Goal: Task Accomplishment & Management: Use online tool/utility

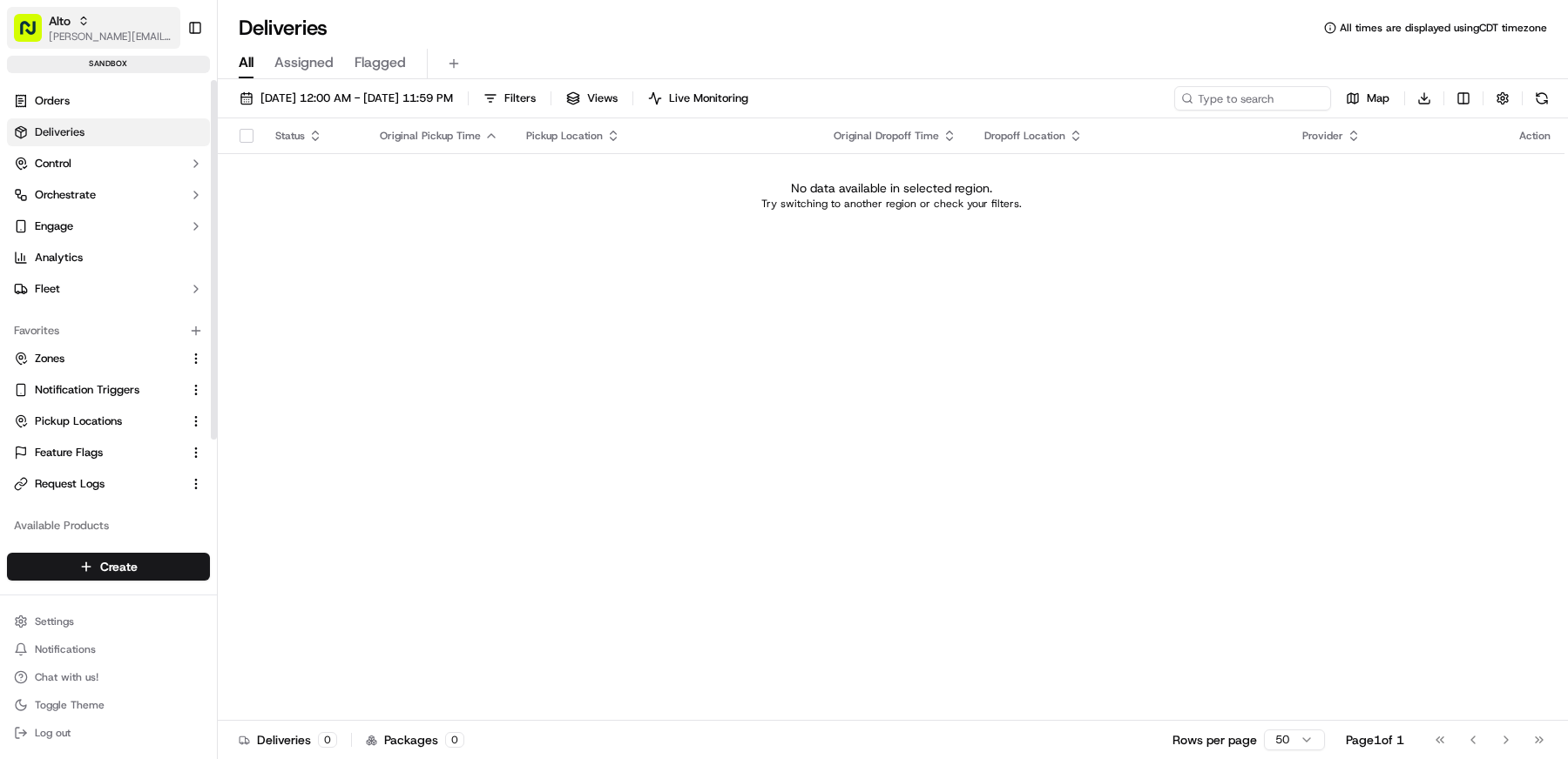
click at [115, 41] on span "[PERSON_NAME][EMAIL_ADDRESS][DOMAIN_NAME]" at bounding box center [110, 37] width 124 height 14
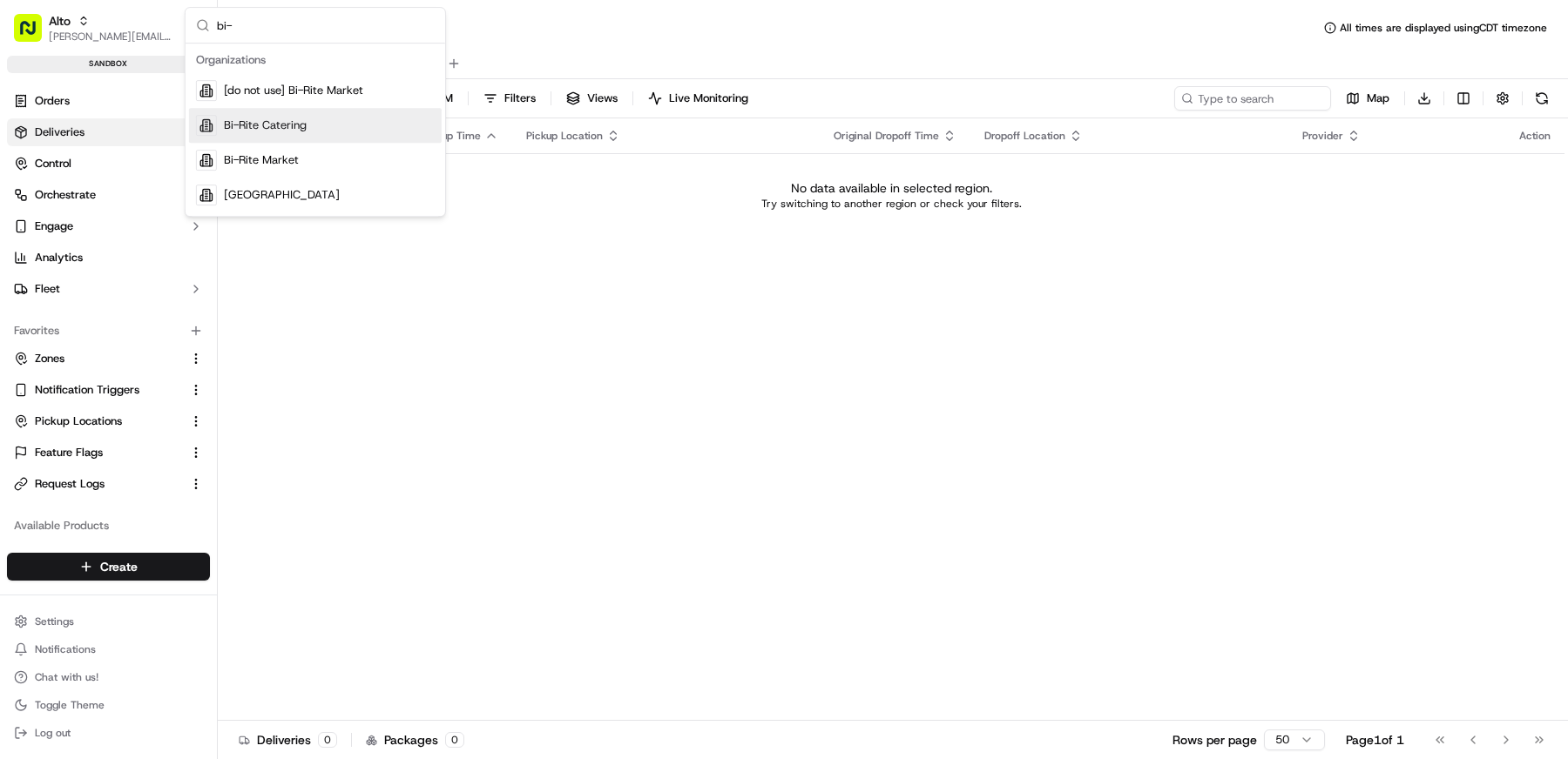
type input "bi-"
click at [336, 129] on div "Bi-Rite Catering" at bounding box center [315, 126] width 253 height 35
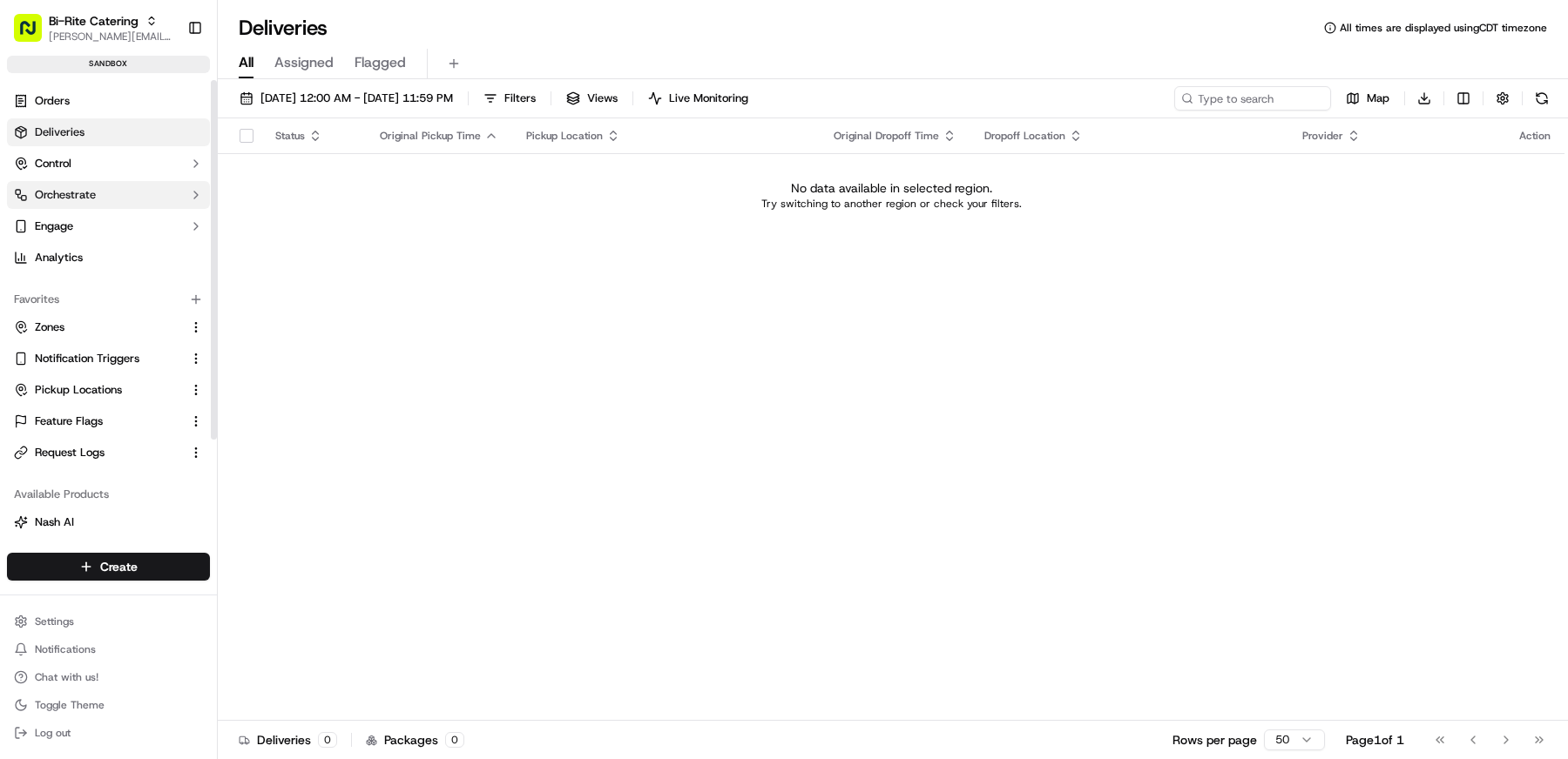
click at [107, 183] on button "Orchestrate" at bounding box center [108, 195] width 203 height 28
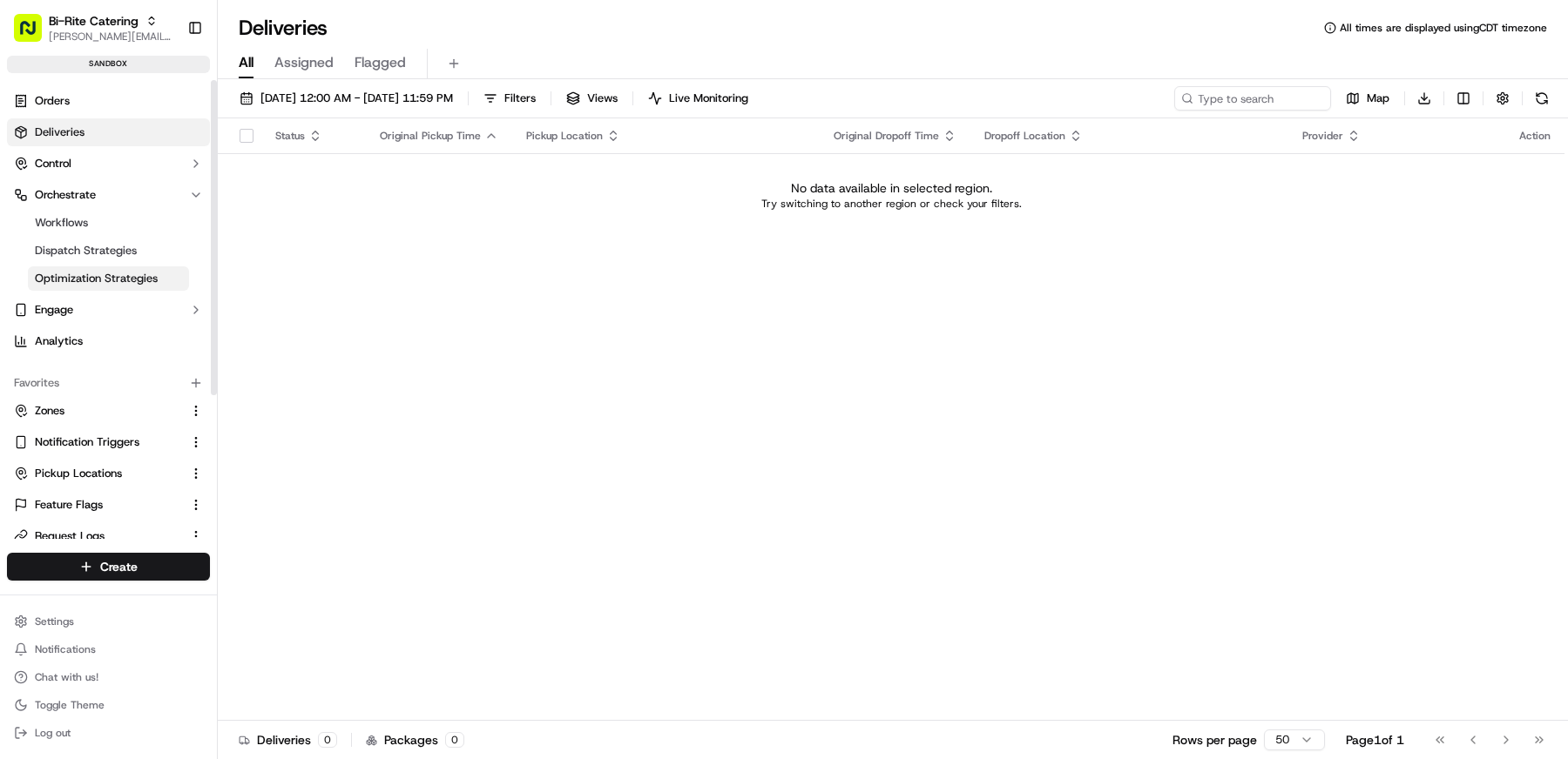
click at [111, 271] on span "Optimization Strategies" at bounding box center [96, 279] width 122 height 16
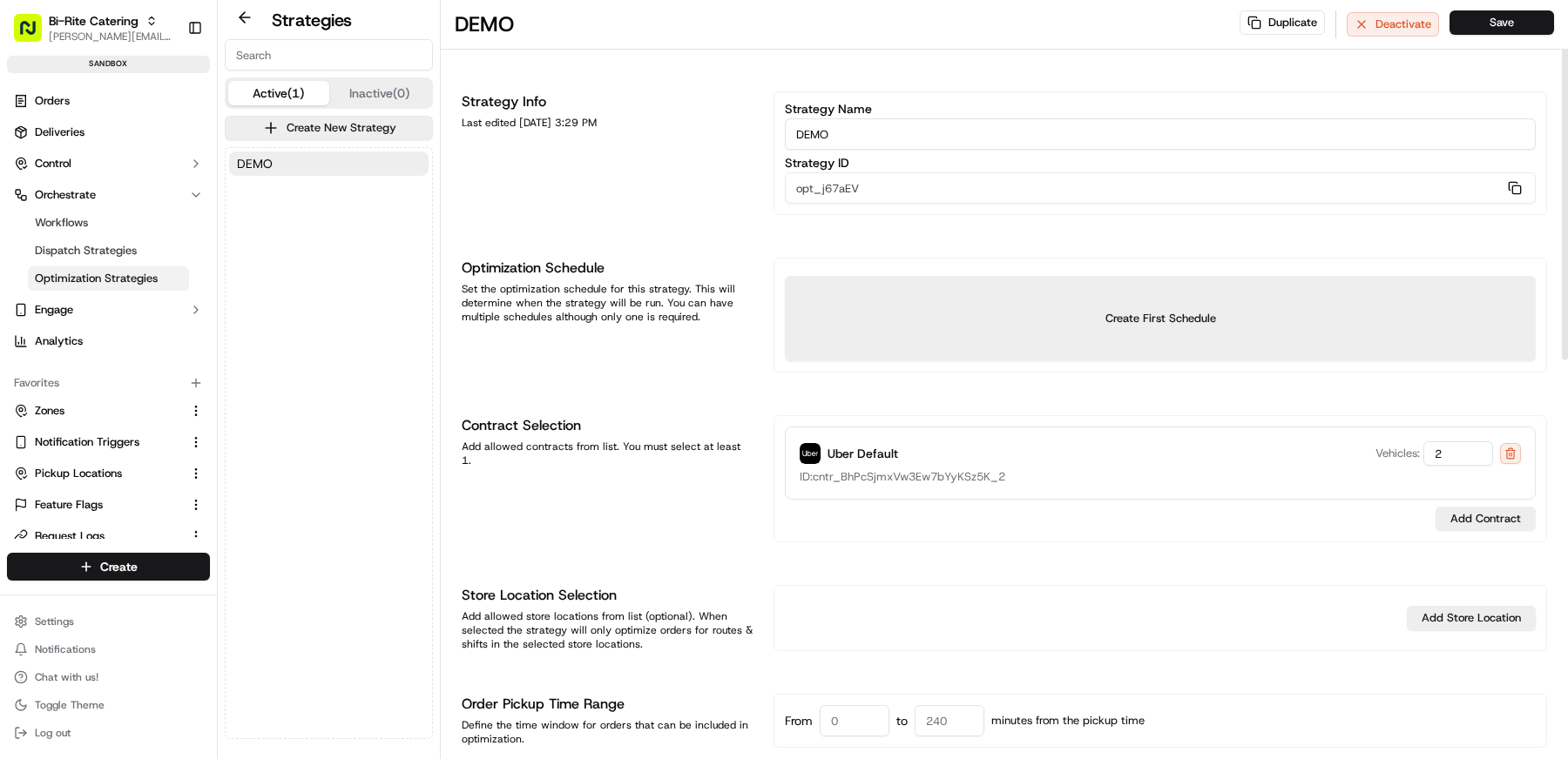
scroll to position [66, 0]
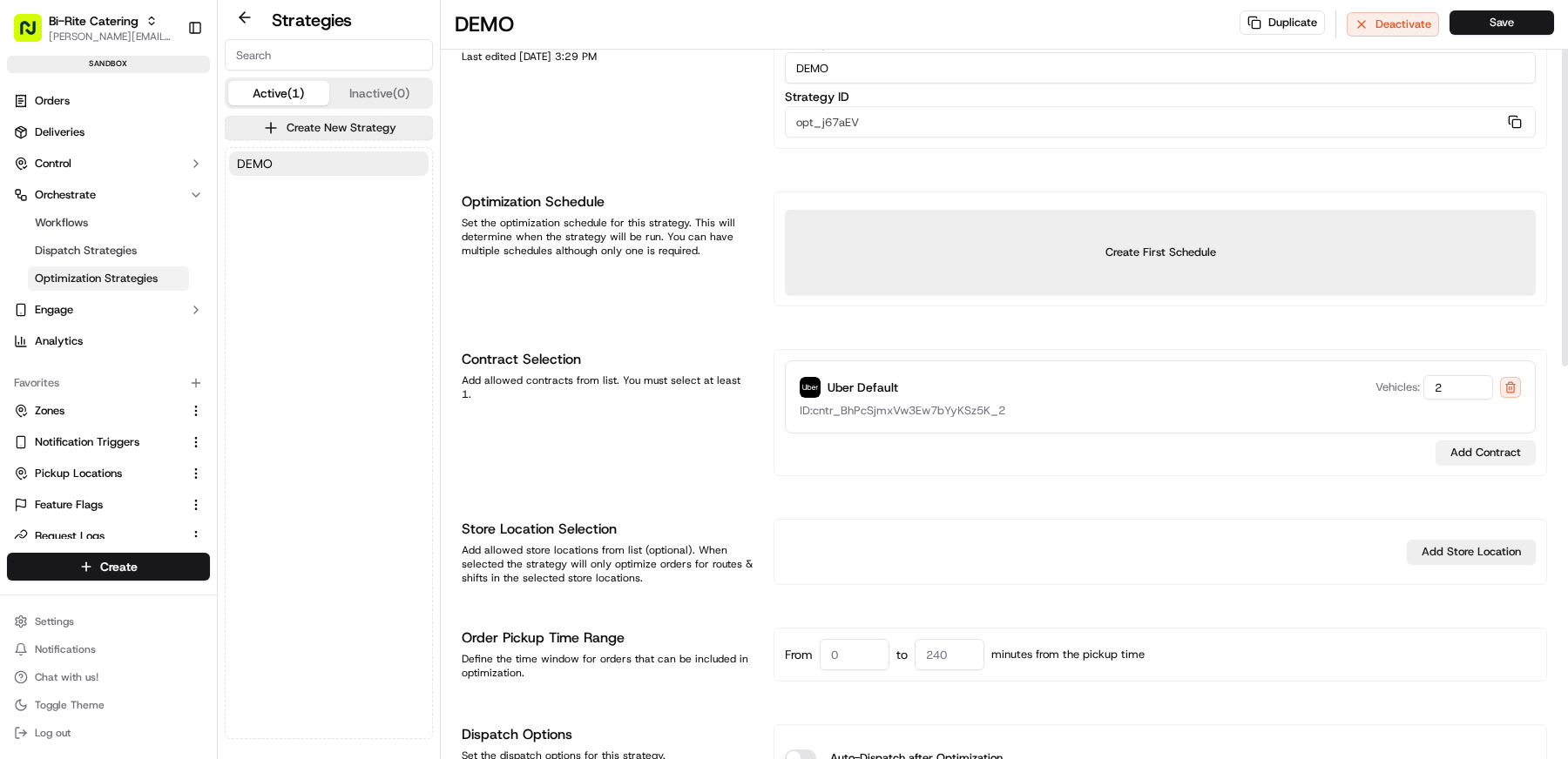
click at [1490, 455] on button "Add Contract" at bounding box center [1486, 453] width 100 height 25
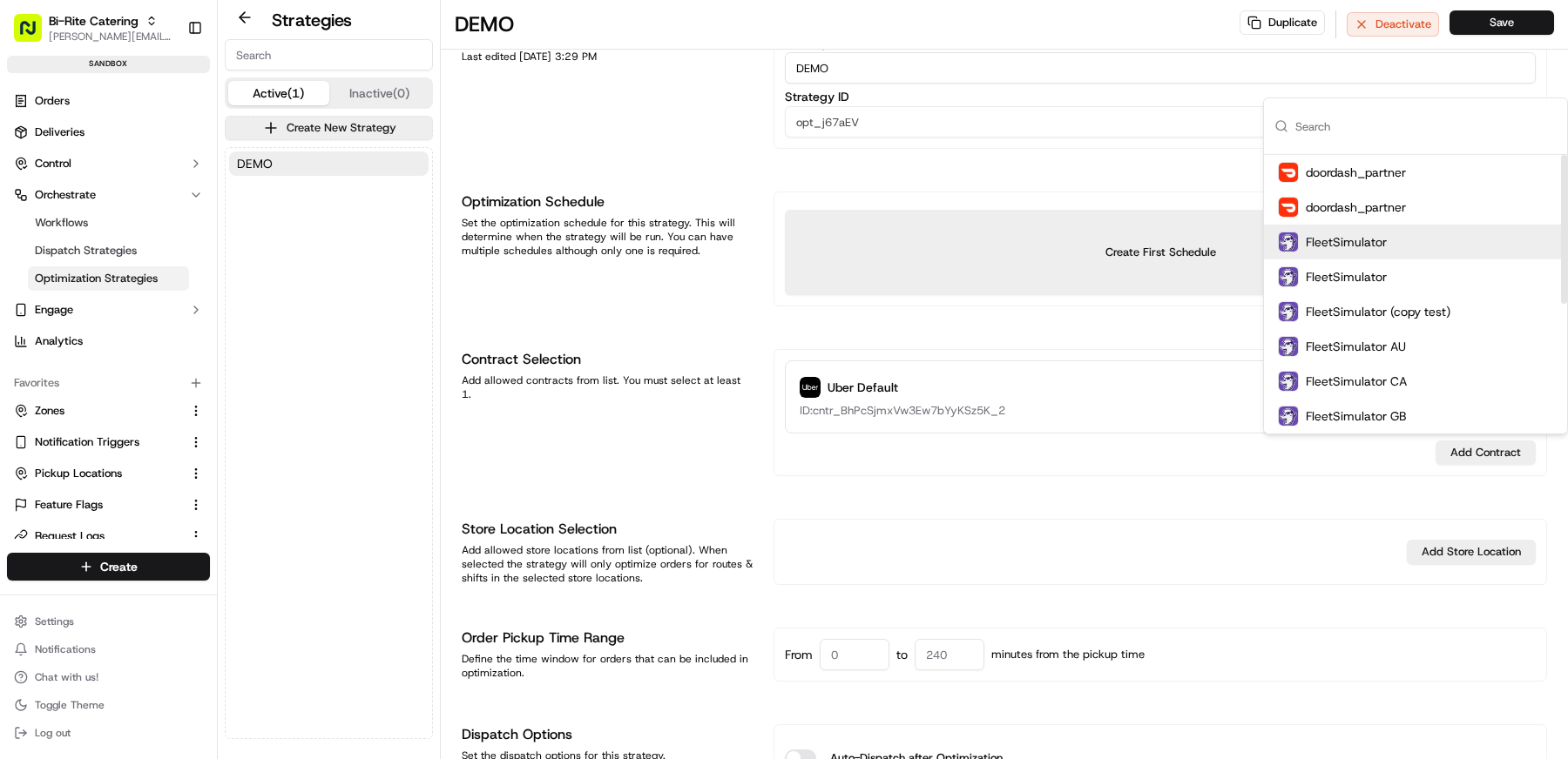
click at [1421, 245] on div "FleetSimulator" at bounding box center [1416, 242] width 303 height 35
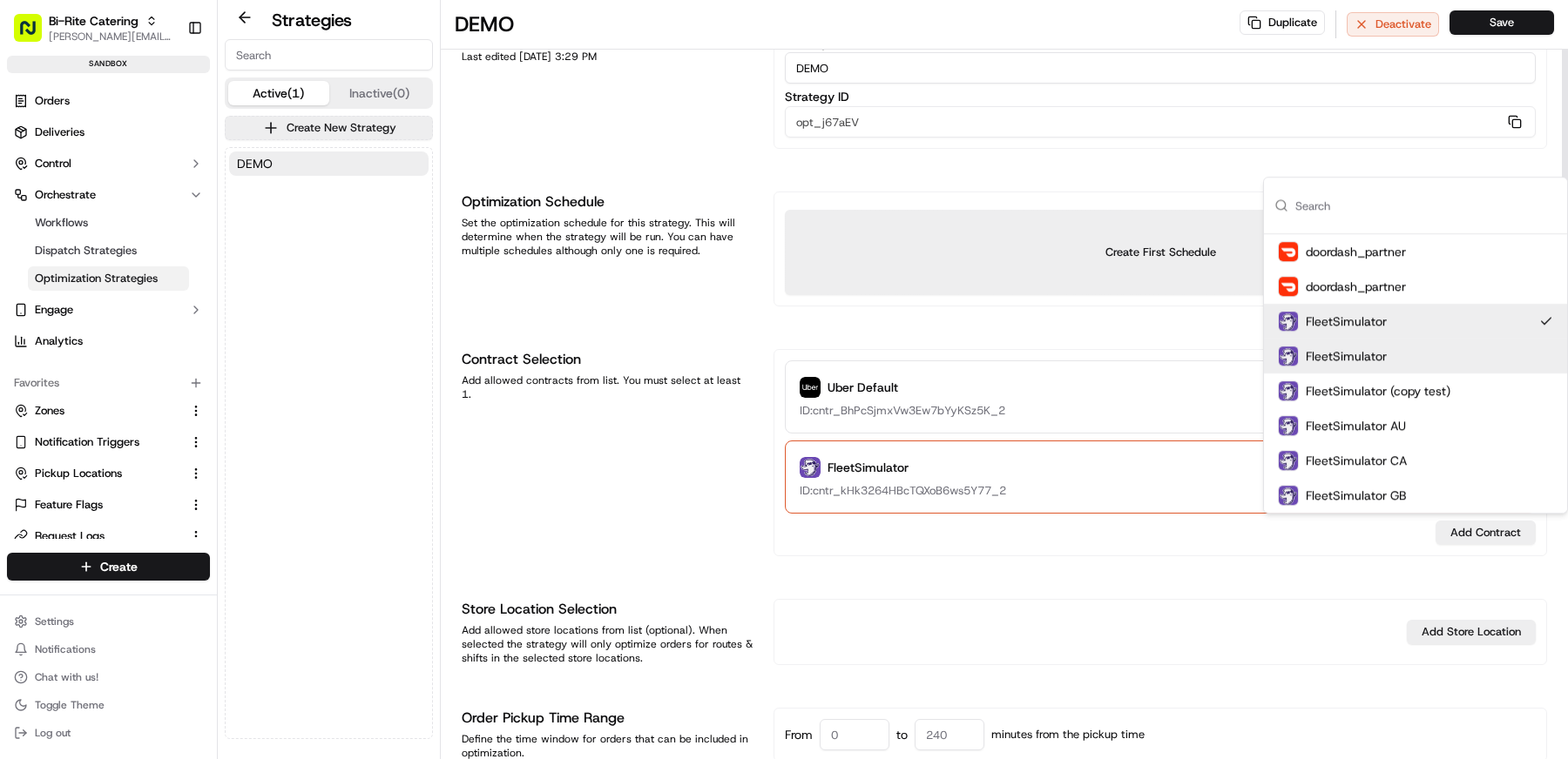
click at [1019, 522] on div "Uber Default Vehicles: 2 ID: cntr_BhPcSjmxVw3Ew7bYyKSz5K_2 FleetSimulator Vehic…" at bounding box center [1160, 453] width 751 height 185
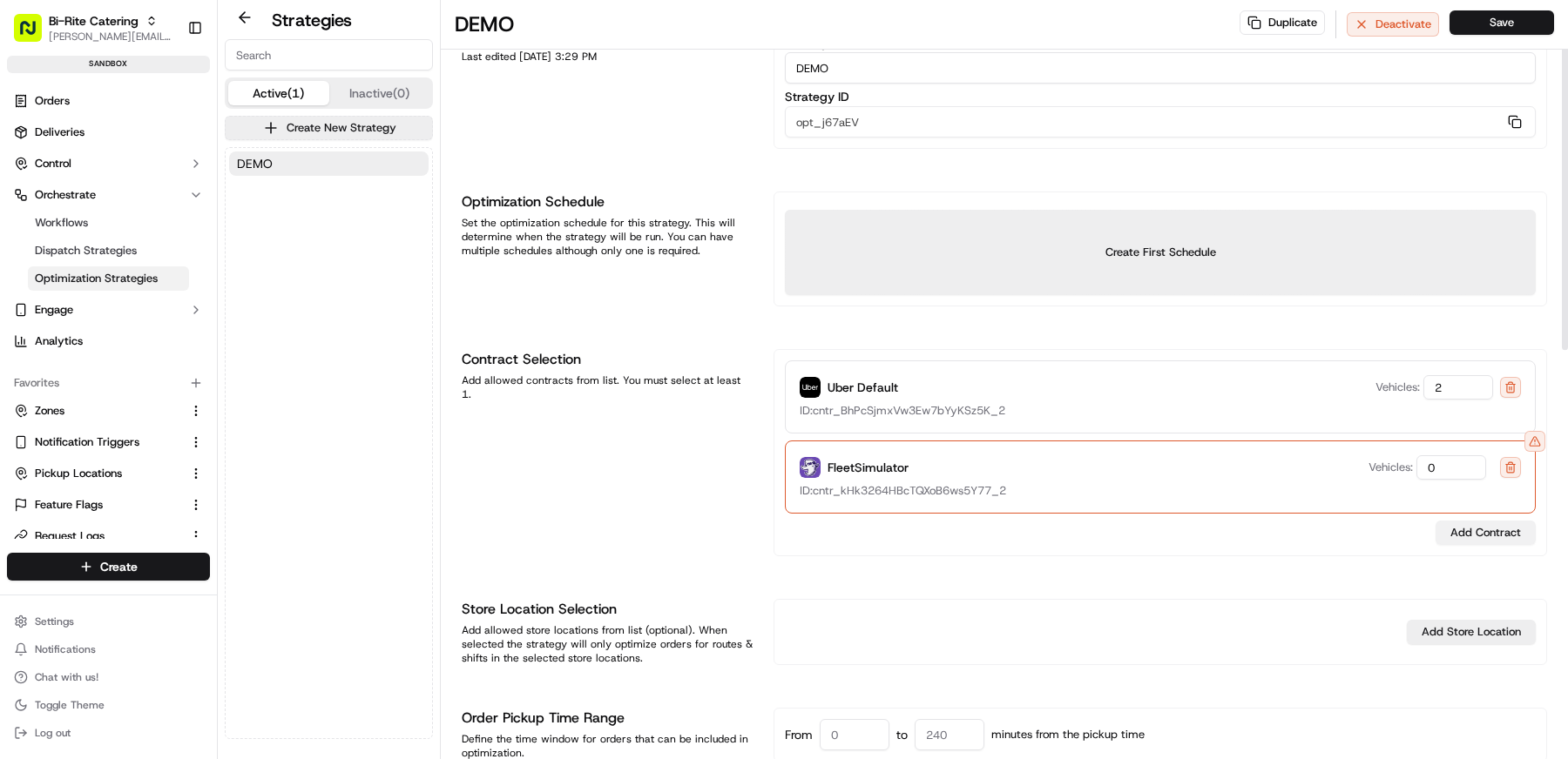
click at [1479, 527] on button "Add Contract" at bounding box center [1486, 533] width 100 height 25
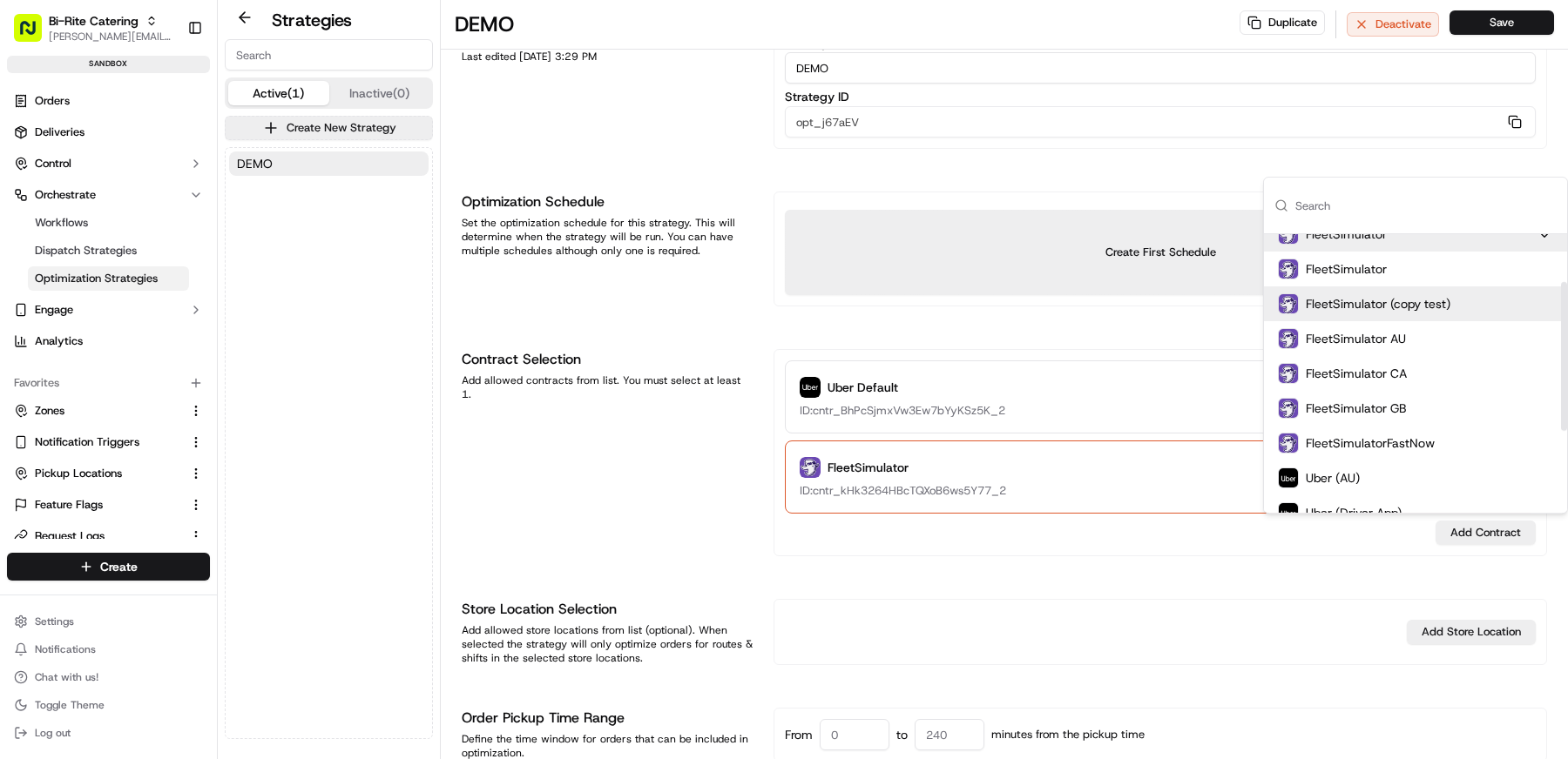
scroll to position [0, 0]
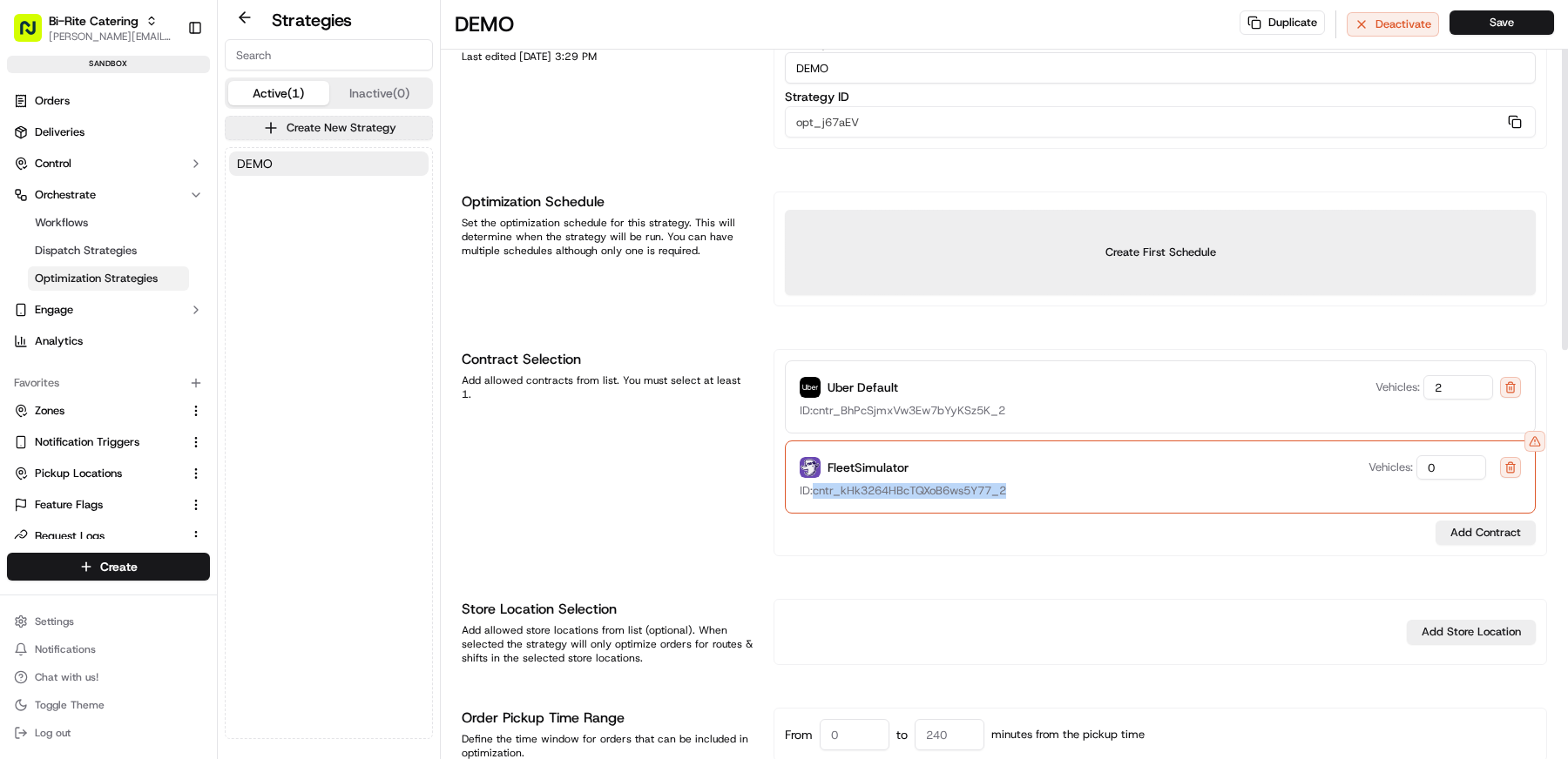
drag, startPoint x: 1013, startPoint y: 485, endPoint x: 817, endPoint y: 487, distance: 196.0
click at [817, 487] on div "ID: cntr_kHk3264HBcTQXoB6ws5Y77_2" at bounding box center [1160, 491] width 721 height 16
copy span "cntr_kHk3264HBcTQXoB6ws5Y77_2"
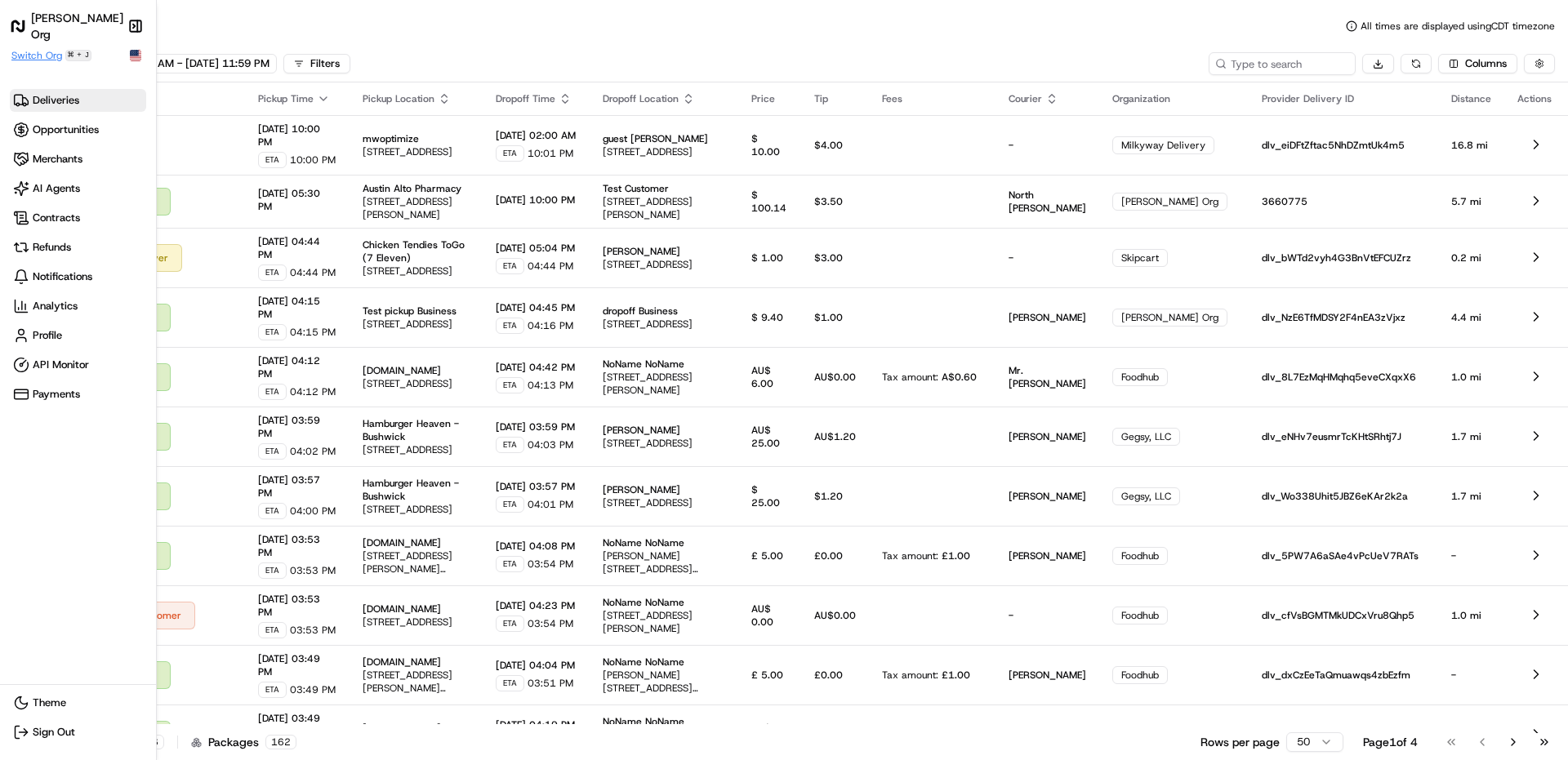
click at [41, 58] on span "Switch Org" at bounding box center [36, 55] width 50 height 13
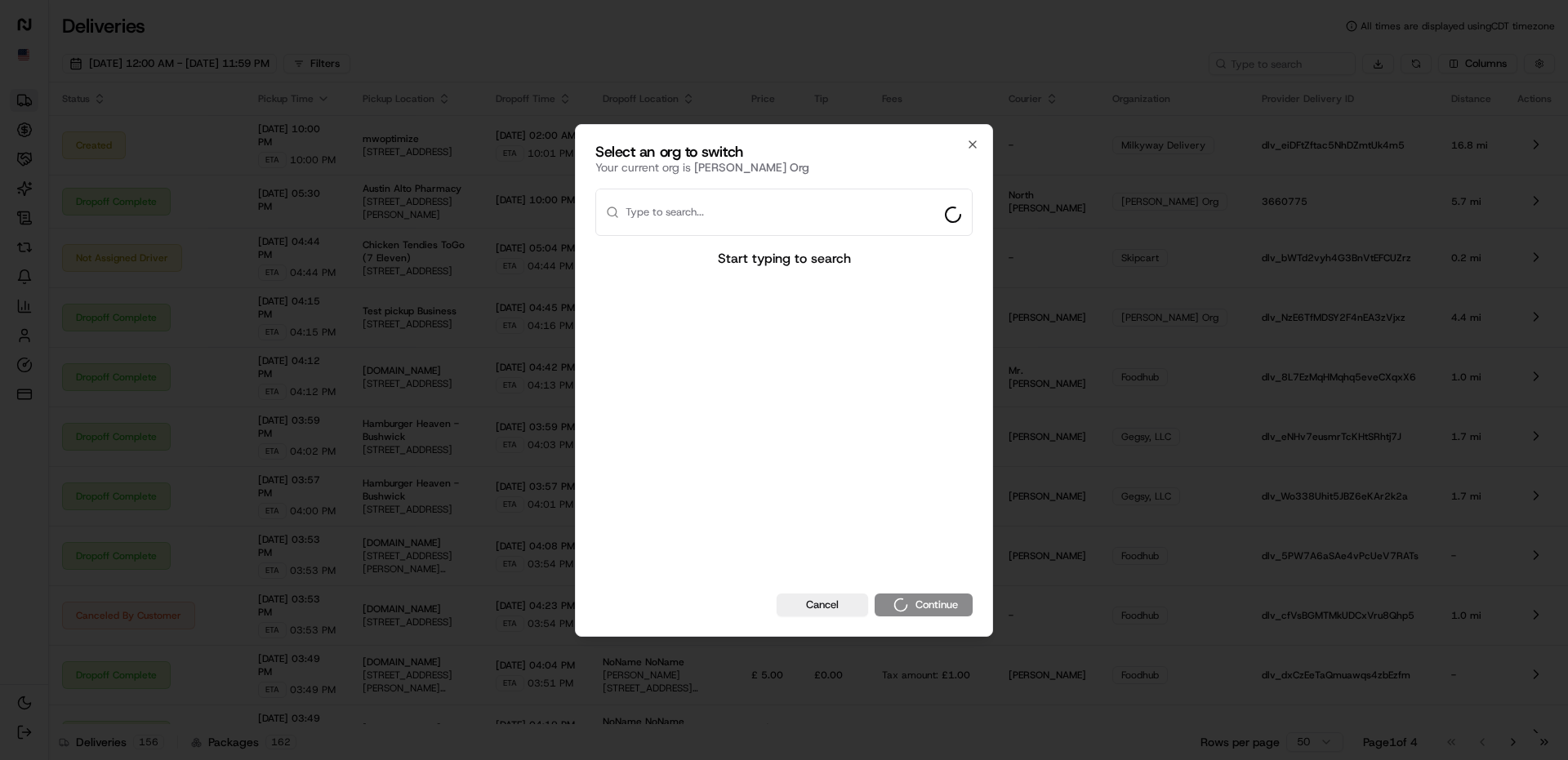
type input "cntr_kHk3264HBcTQXoB6ws5Y77_2"
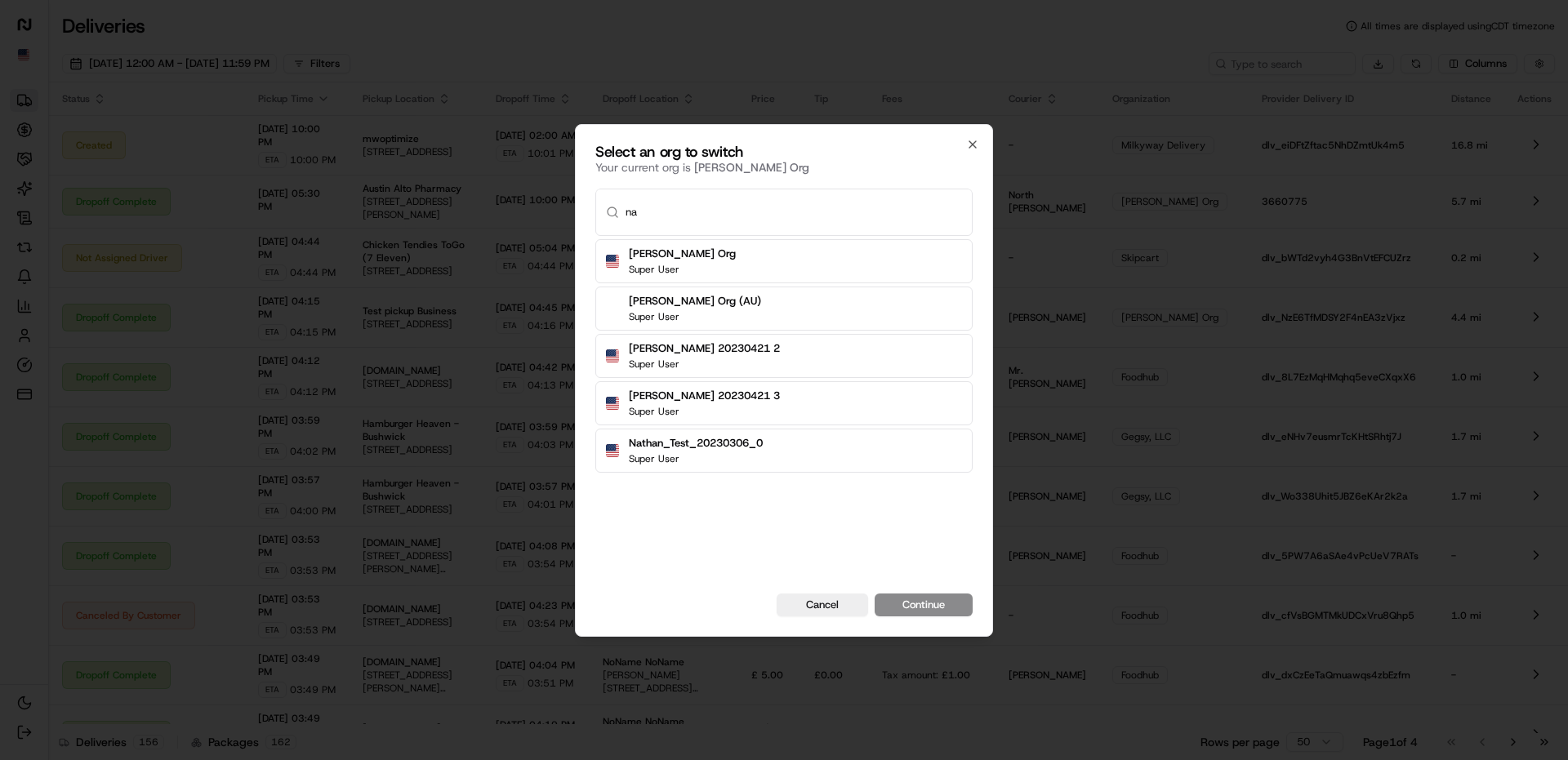
type input "n"
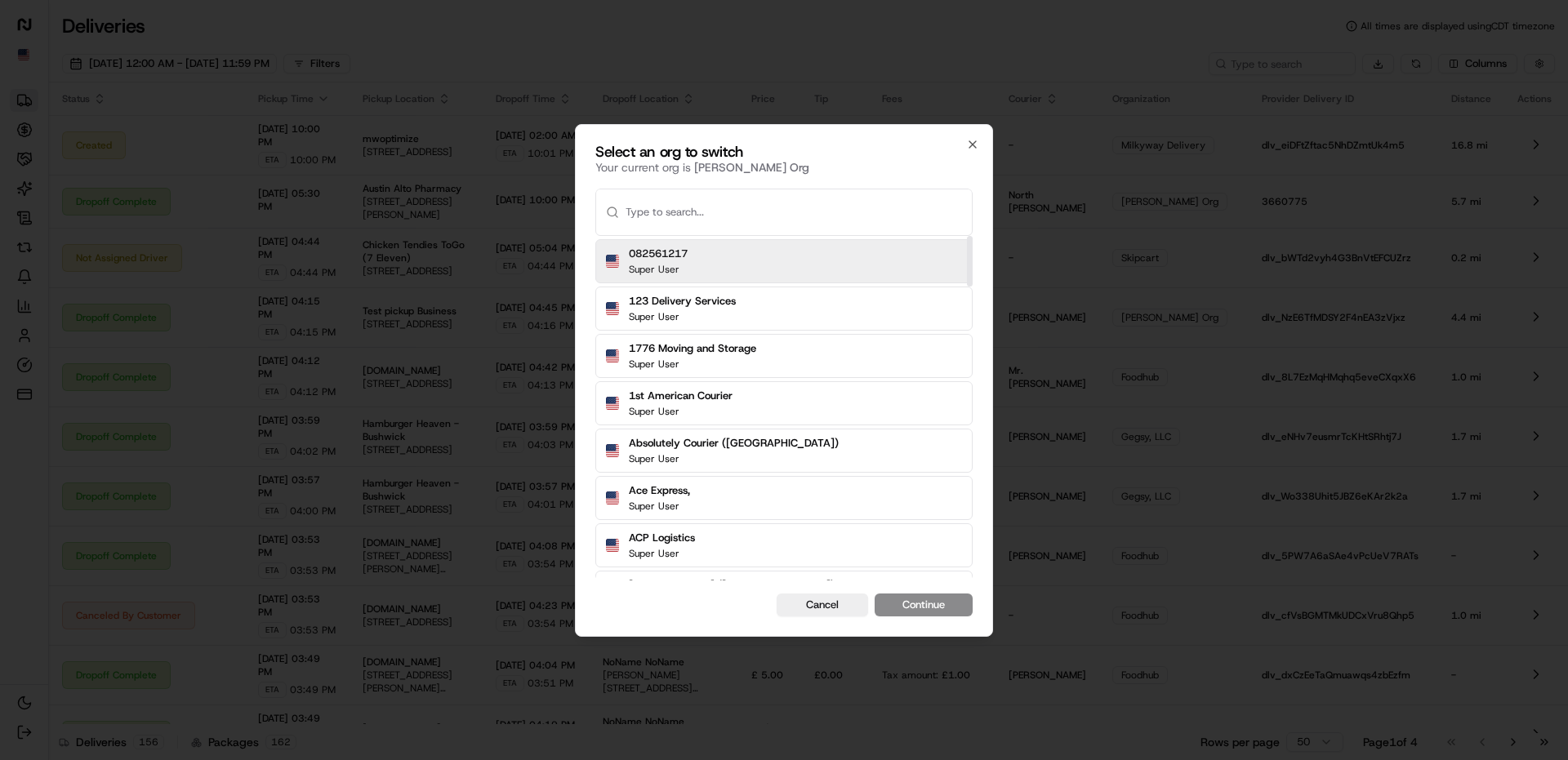
click at [561, 134] on div at bounding box center [784, 380] width 1568 height 760
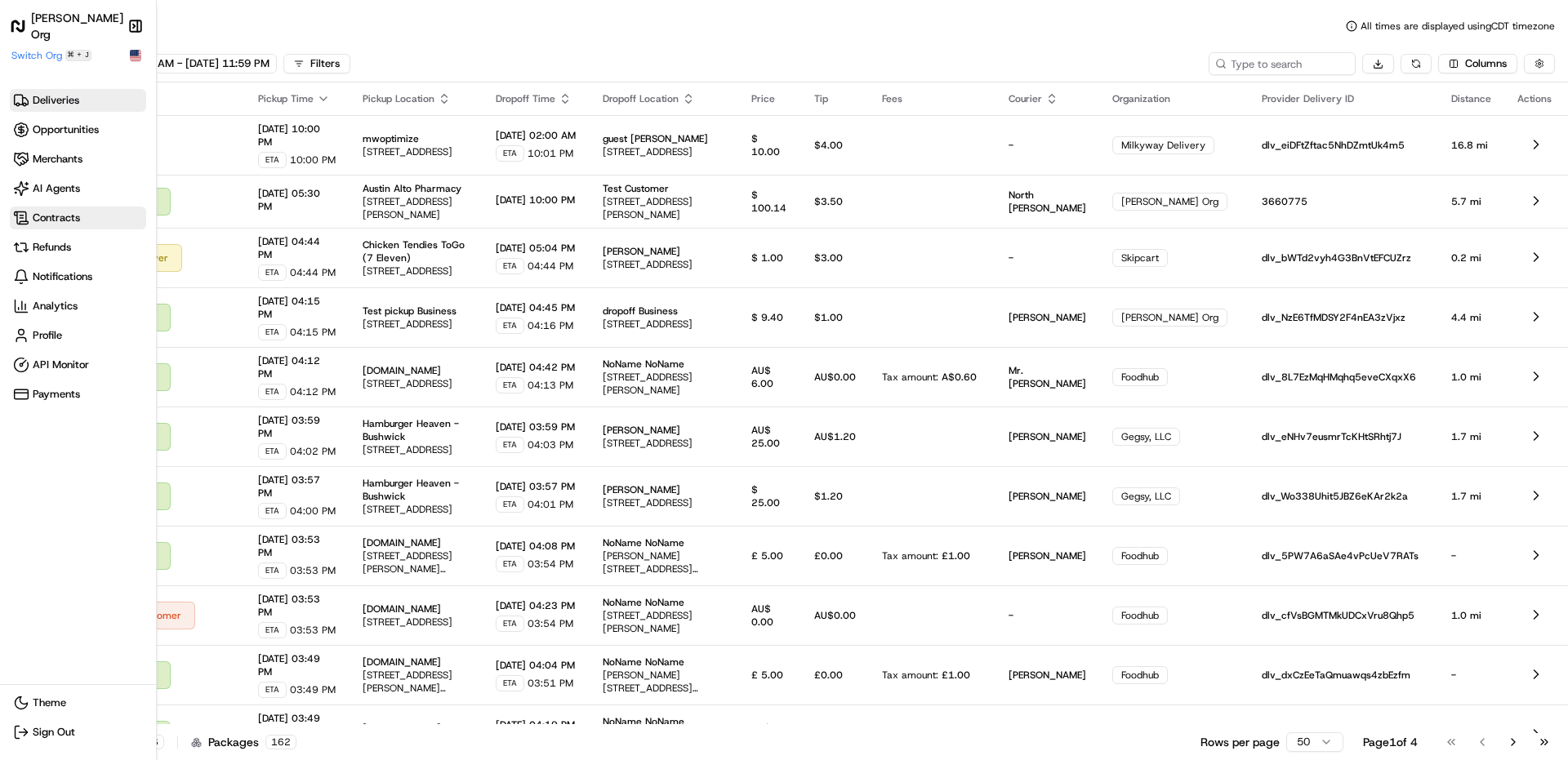
click at [51, 221] on span "Contracts" at bounding box center [56, 218] width 47 height 15
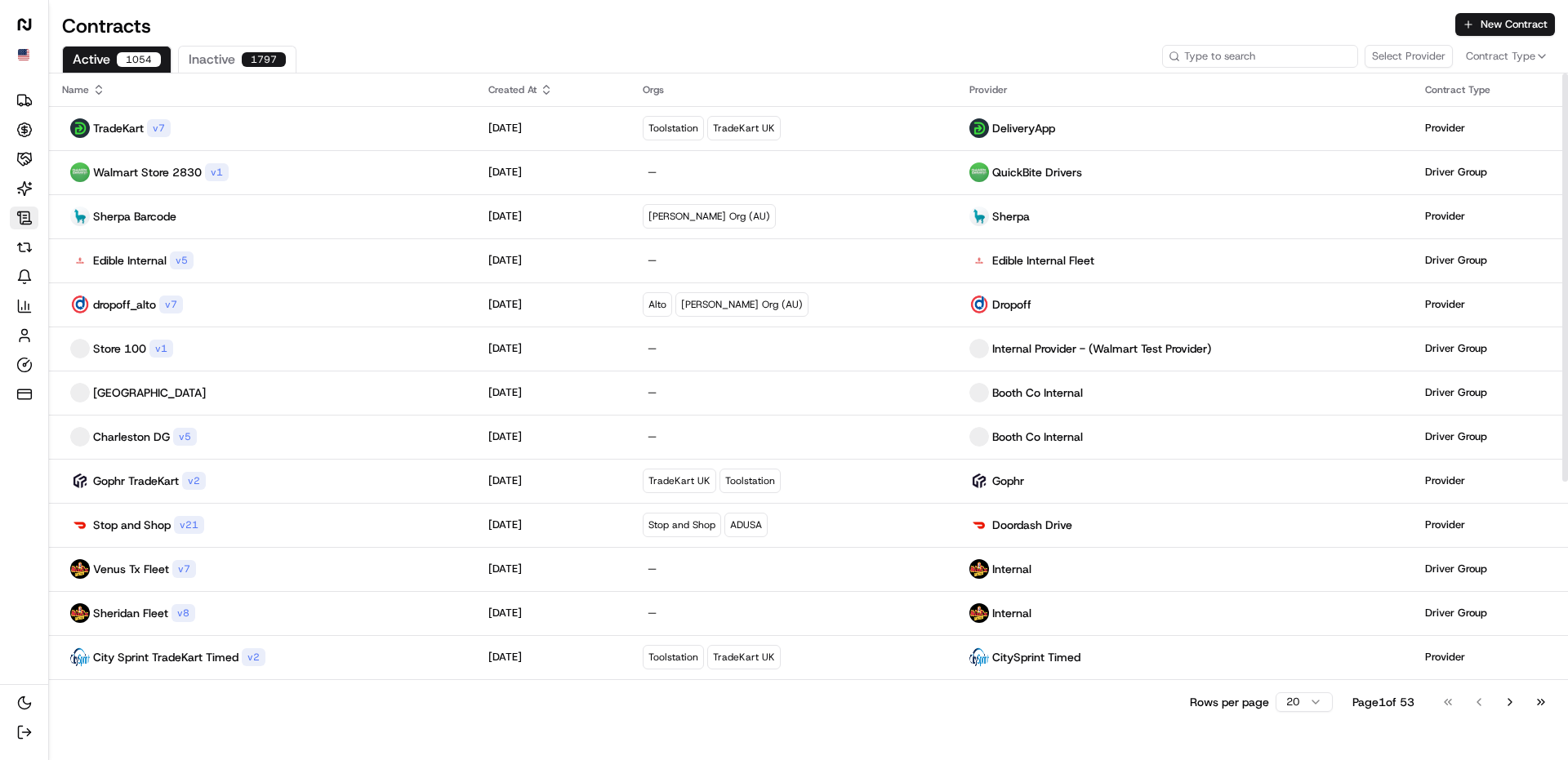
click at [1286, 54] on input at bounding box center [1259, 56] width 196 height 23
paste input "cntr_kHk3264HBcTQXoB6ws5Y77_2"
type input "cntr_kHk3264HBcTQXoB6ws5Y77_2"
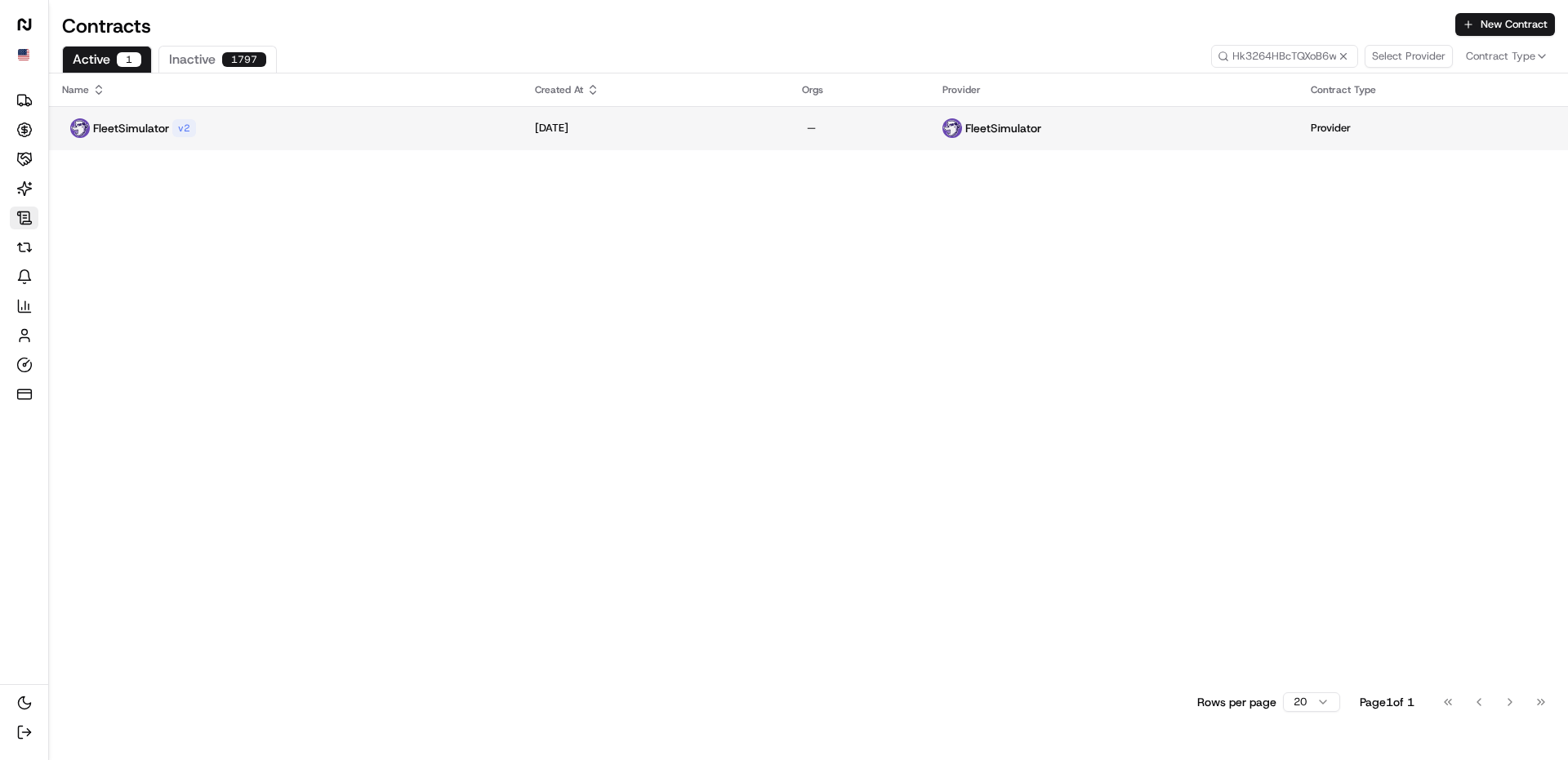
click at [683, 124] on div "Apr 28, 2025" at bounding box center [656, 128] width 242 height 15
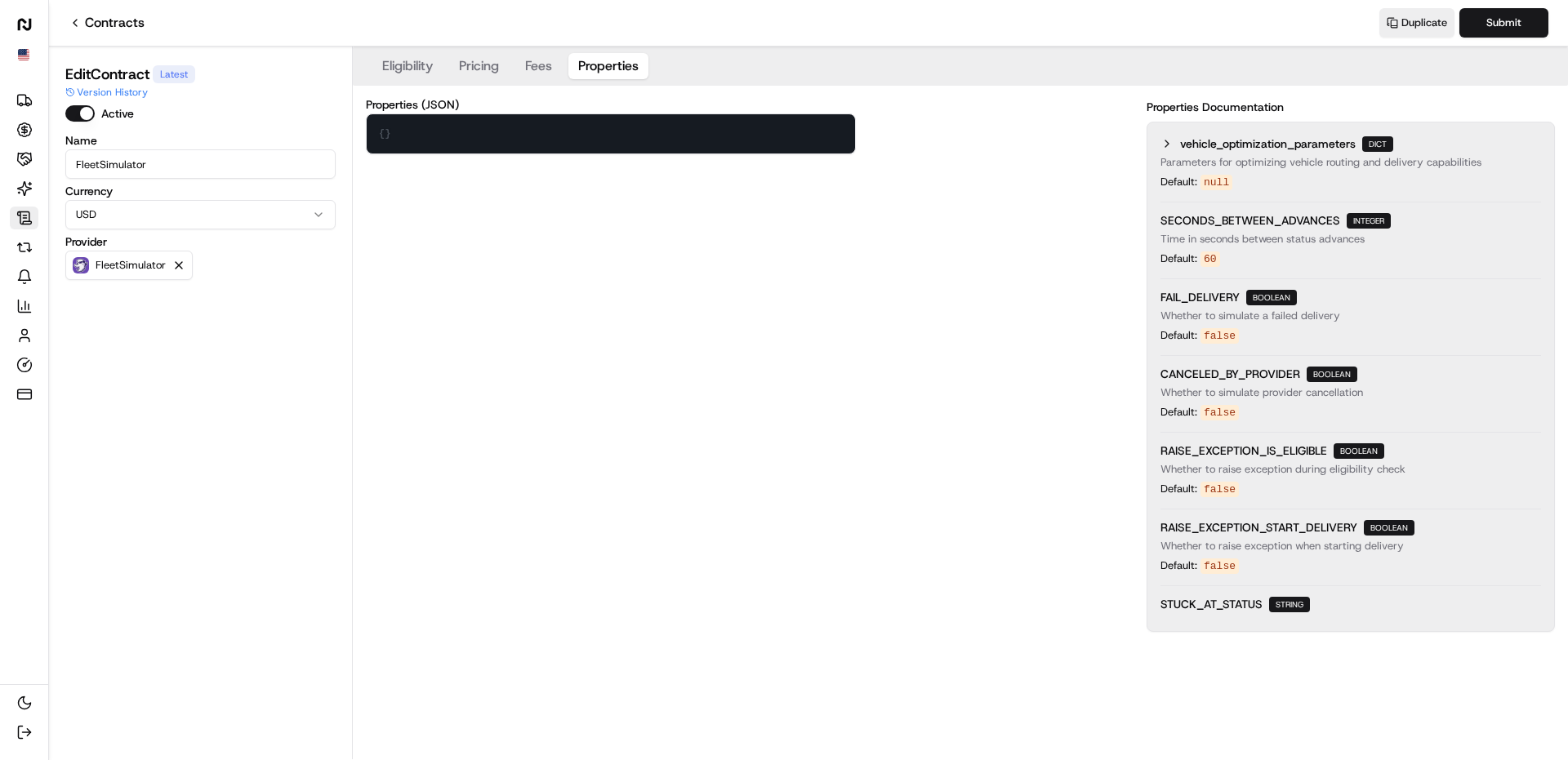
click at [613, 74] on button "Properties" at bounding box center [608, 66] width 80 height 26
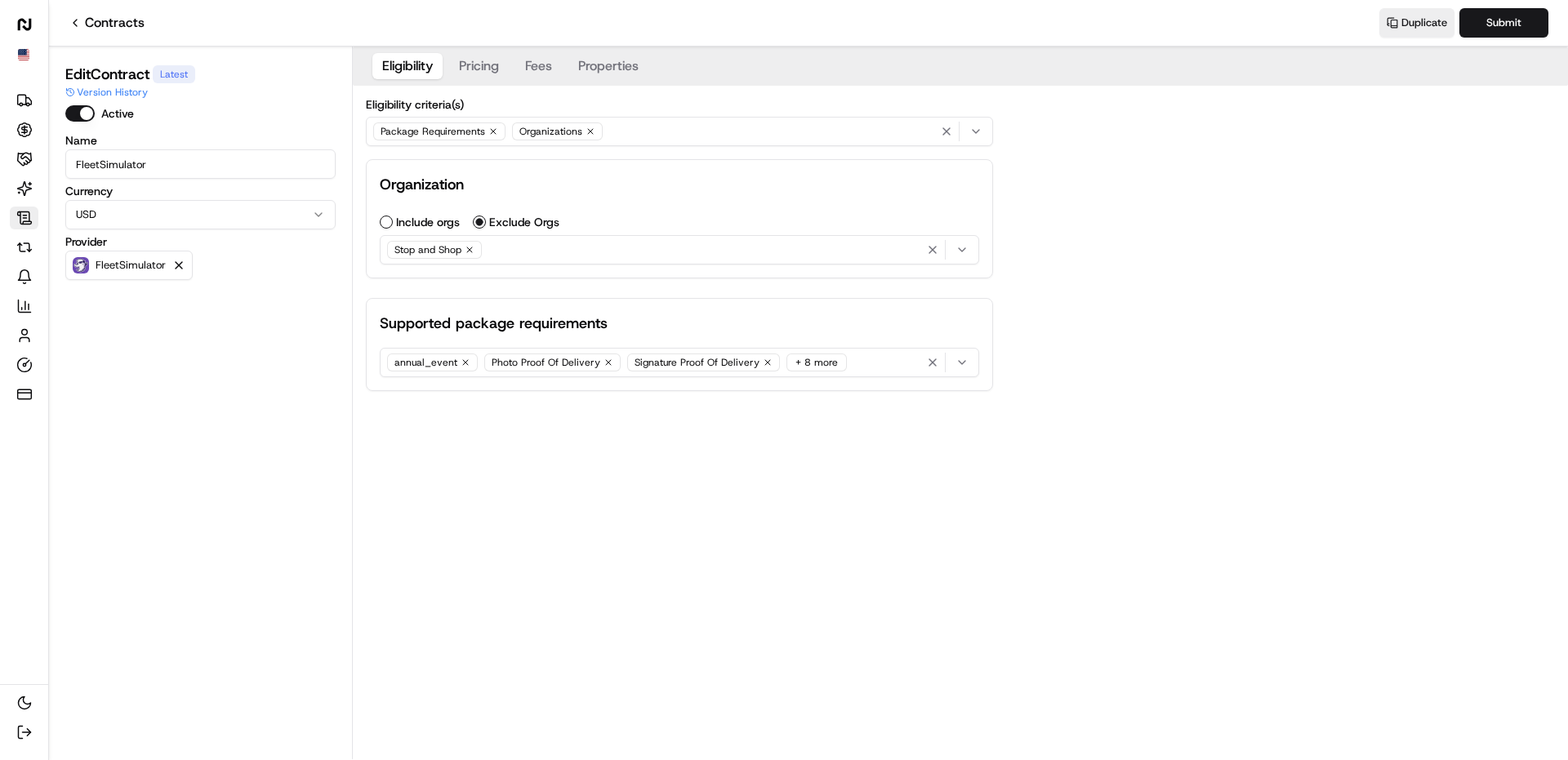
click at [391, 64] on button "Eligibility" at bounding box center [407, 66] width 70 height 26
click at [125, 168] on input "FleetSimulator" at bounding box center [200, 164] width 270 height 30
click at [128, 260] on p "FleetSimulator" at bounding box center [130, 266] width 70 height 13
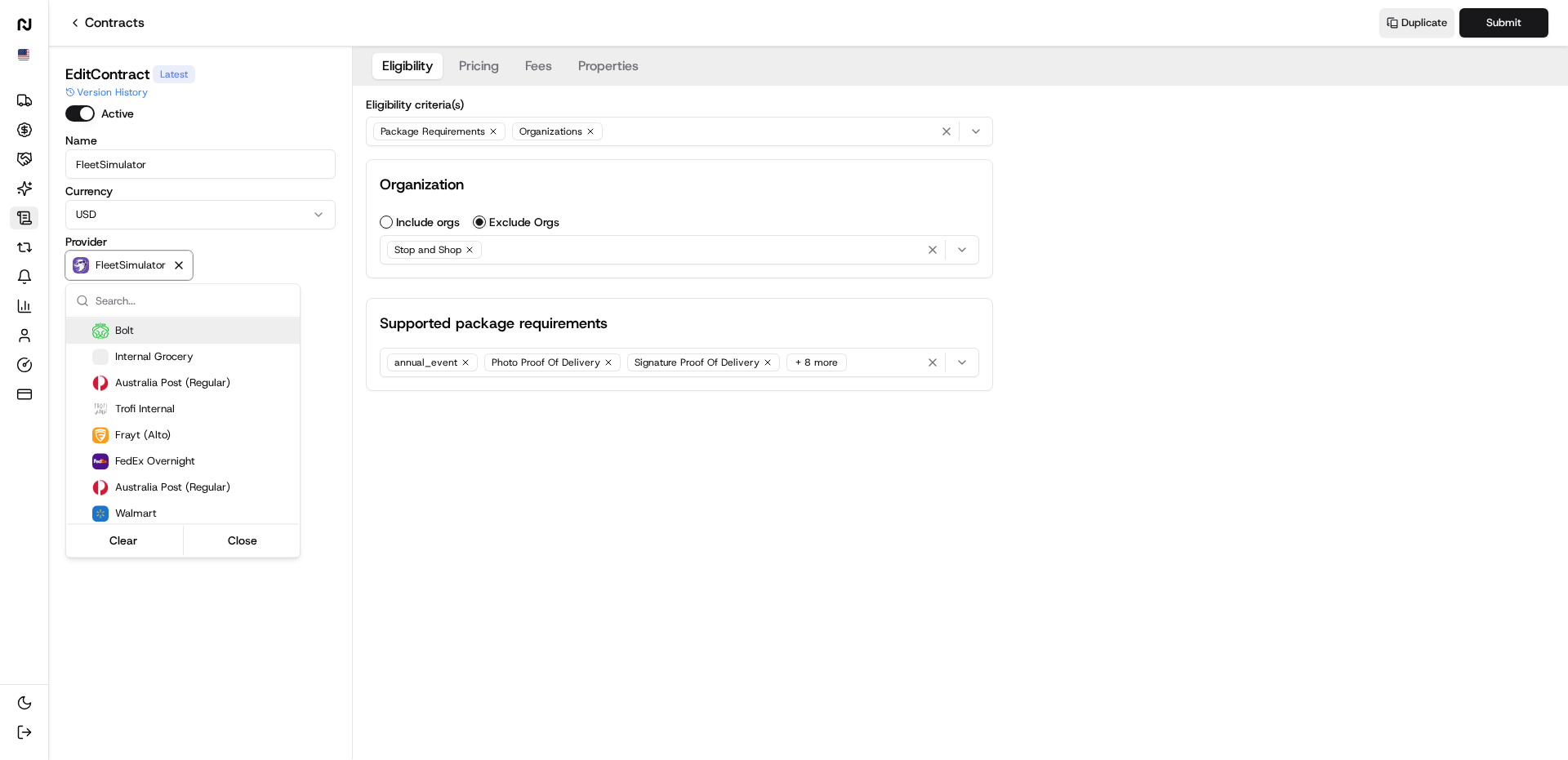
click at [396, 456] on html "Nash Org Deliveries Opportunities Merchants AI Agents Contracts Refunds Notific…" at bounding box center [784, 380] width 1568 height 760
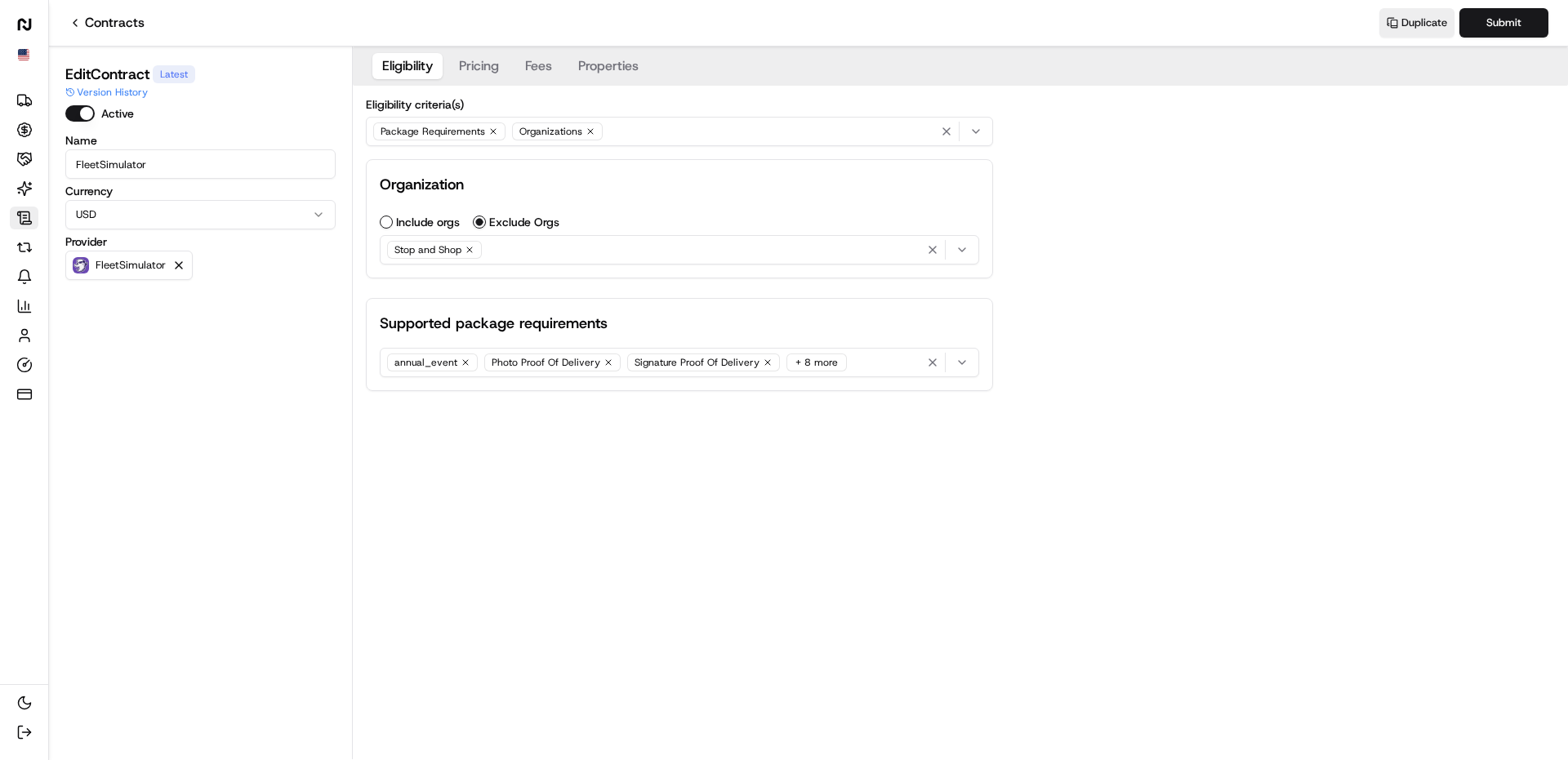
click at [168, 160] on input "FleetSimulator" at bounding box center [200, 164] width 270 height 30
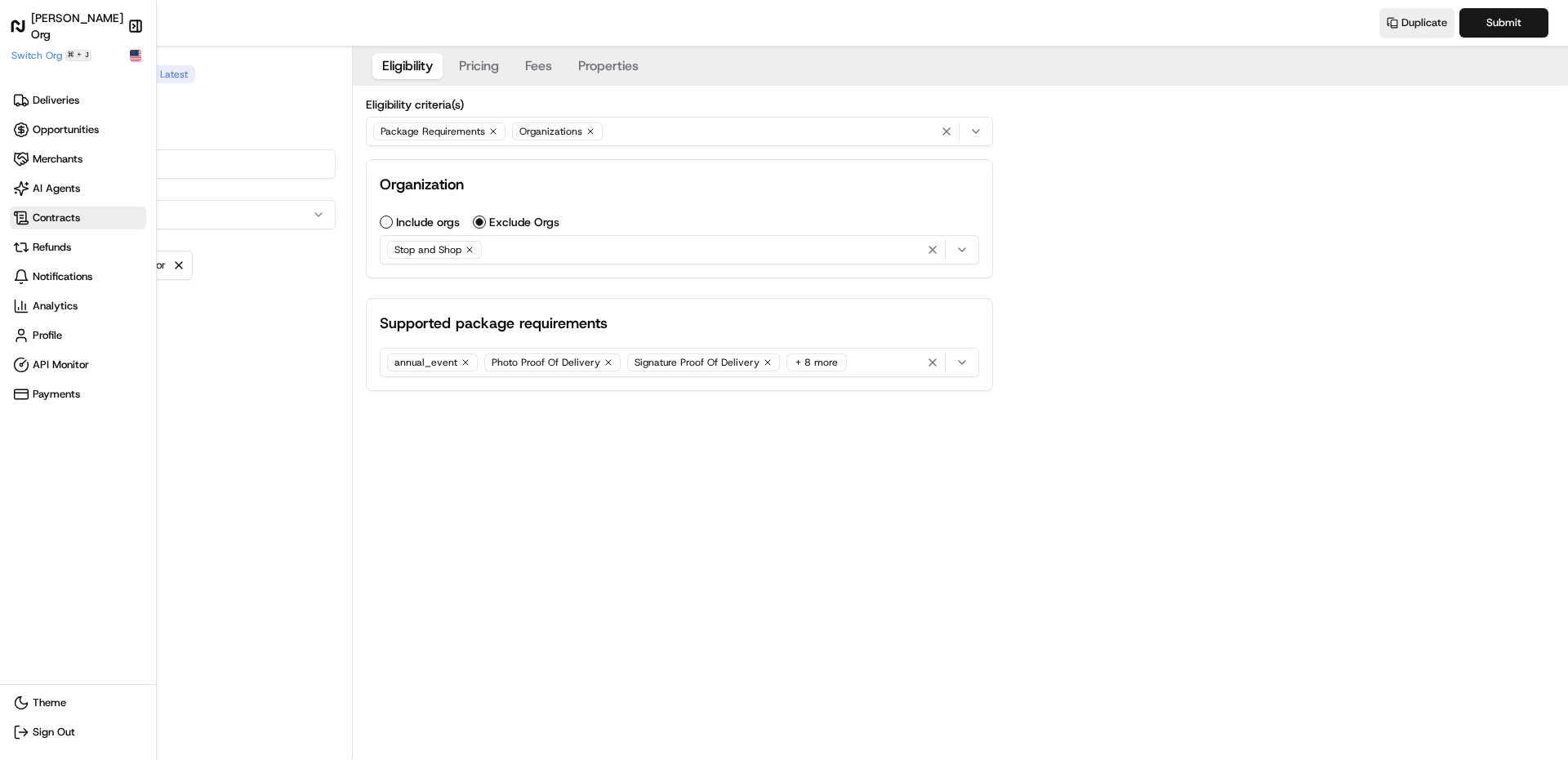
click at [36, 40] on div "Nash Org Make sidebar auto shrink Switch Org ⌘ + J" at bounding box center [78, 40] width 136 height 46
click at [36, 54] on span "Switch Org" at bounding box center [36, 55] width 50 height 13
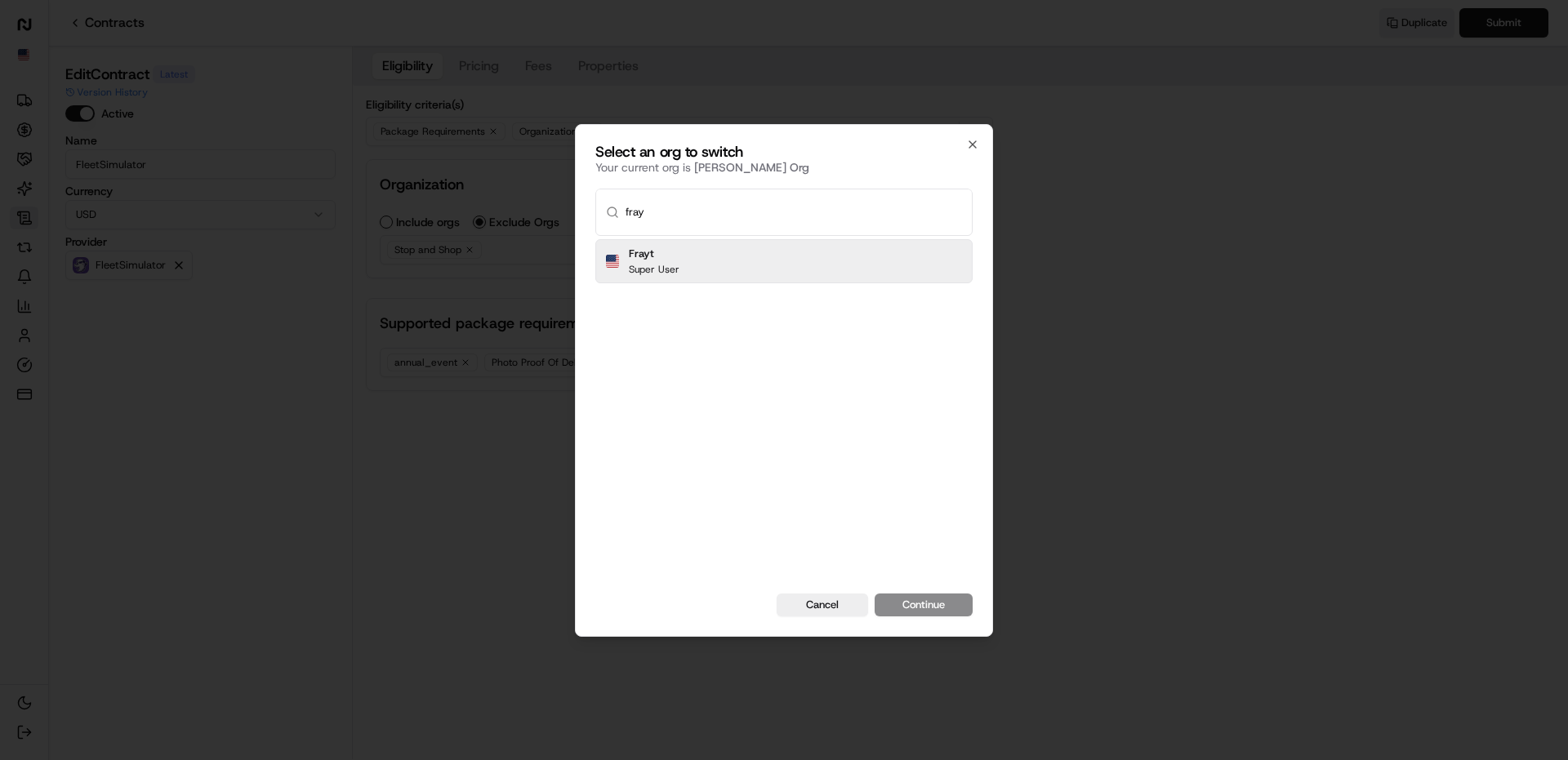
type input "fray"
click at [660, 257] on h2 "Frayt" at bounding box center [654, 254] width 50 height 15
click at [912, 602] on button "Continue" at bounding box center [923, 605] width 98 height 23
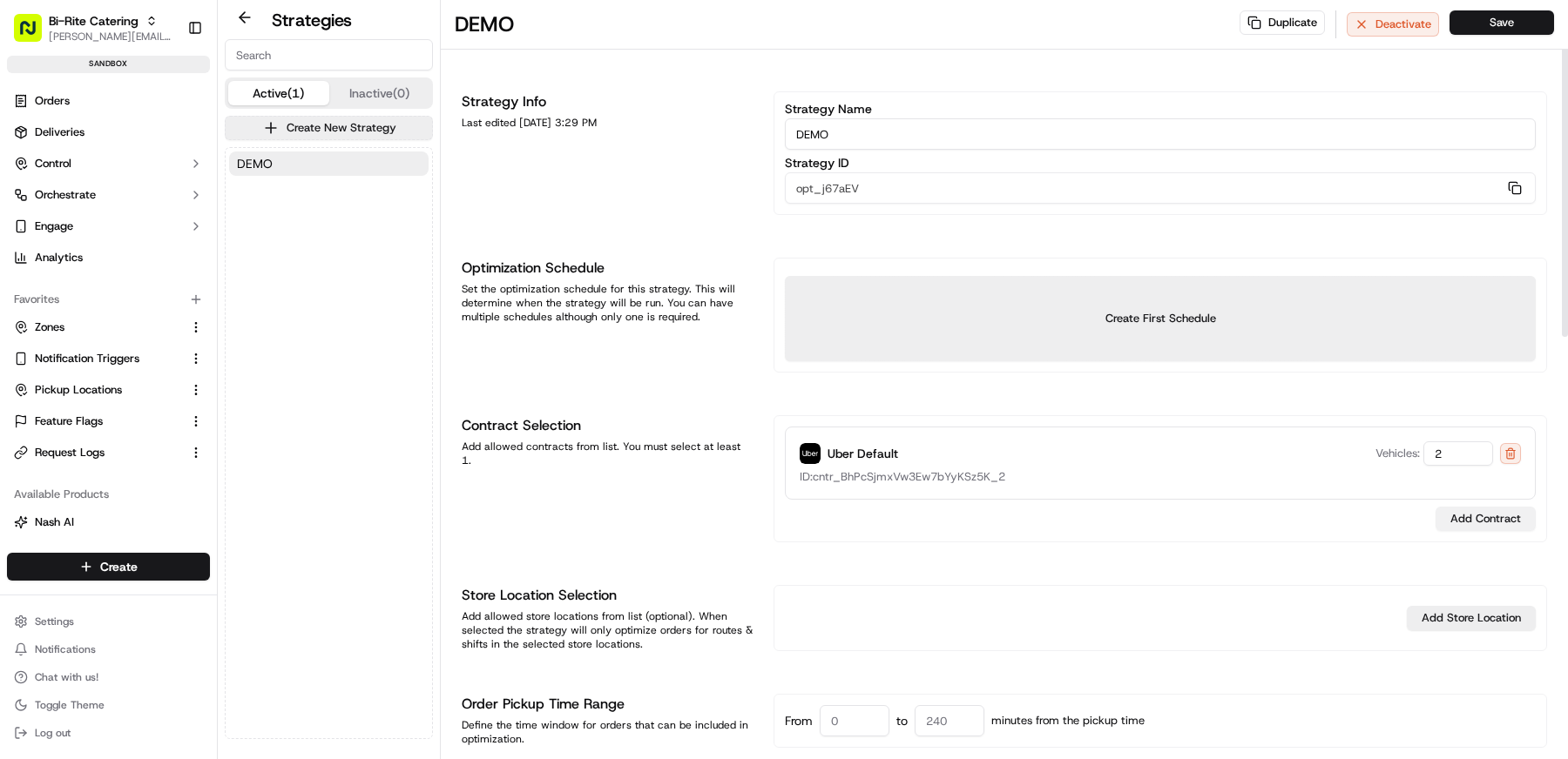
click at [1458, 513] on button "Add Contract" at bounding box center [1486, 520] width 100 height 25
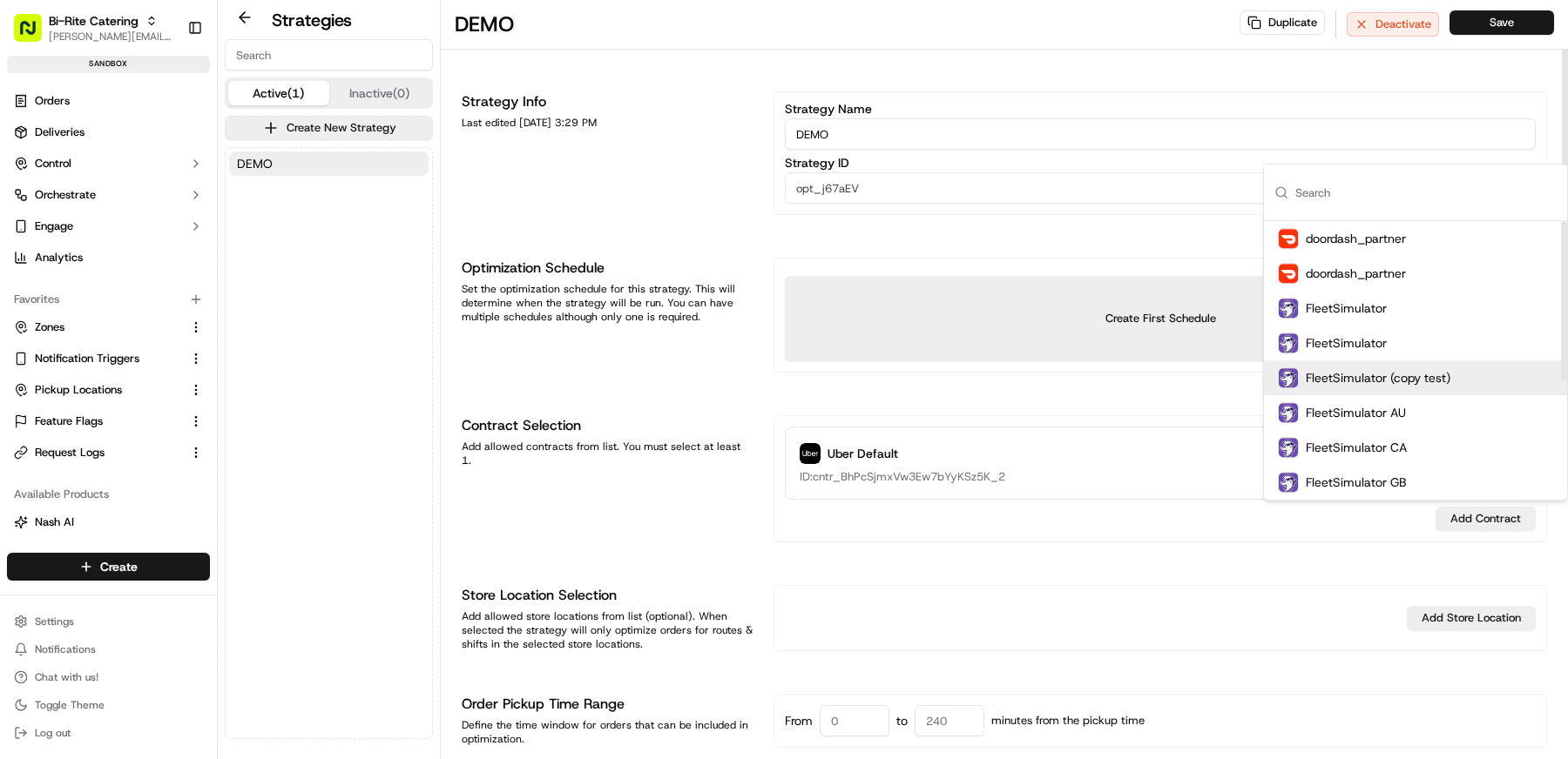
click at [1031, 487] on div "Uber Default Vehicles: 2 ID: cntr_BhPcSjmxVw3Ew7bYyKSz5K_2" at bounding box center [1160, 463] width 751 height 73
